Goal: Task Accomplishment & Management: Complete application form

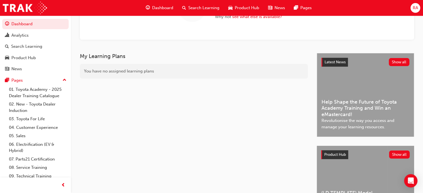
scroll to position [83, 0]
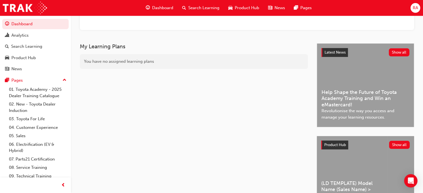
click at [370, 90] on span "Help Shape the Future of Toyota Academy Training and Win an eMastercard!" at bounding box center [365, 98] width 88 height 19
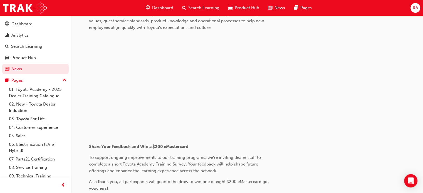
scroll to position [337, 0]
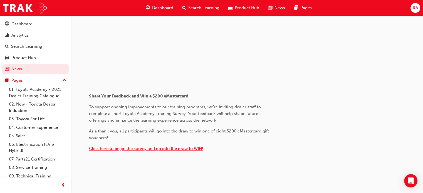
click at [193, 147] on span "Click here to begin the survey and go into the draw to WIN!" at bounding box center [146, 148] width 114 height 5
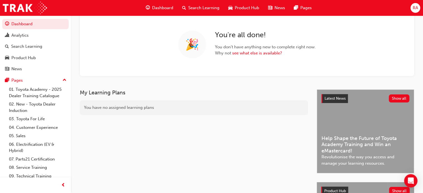
scroll to position [28, 0]
